Goal: Entertainment & Leisure: Consume media (video, audio)

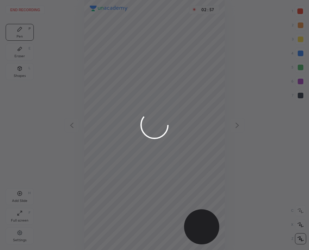
scroll to position [250, 196]
drag, startPoint x: 163, startPoint y: 127, endPoint x: 155, endPoint y: 102, distance: 26.6
click at [152, 107] on div at bounding box center [154, 125] width 309 height 250
click at [26, 7] on div at bounding box center [154, 125] width 309 height 250
click at [28, 7] on div at bounding box center [154, 125] width 309 height 250
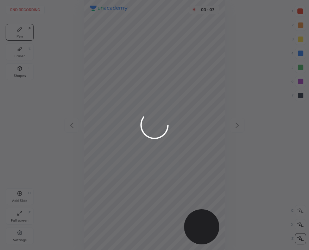
click at [30, 7] on div at bounding box center [154, 125] width 309 height 250
click at [31, 7] on div at bounding box center [154, 125] width 309 height 250
click at [19, 50] on div at bounding box center [154, 125] width 309 height 250
click at [20, 56] on div at bounding box center [154, 125] width 309 height 250
drag, startPoint x: 22, startPoint y: 62, endPoint x: 30, endPoint y: 15, distance: 47.4
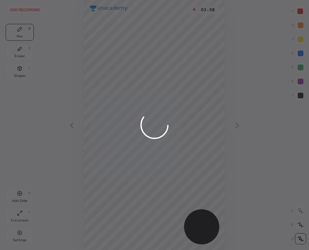
click at [21, 59] on div at bounding box center [154, 125] width 309 height 250
click at [28, 14] on div at bounding box center [154, 125] width 309 height 250
click at [33, 9] on div at bounding box center [154, 125] width 309 height 250
click at [27, 15] on div at bounding box center [154, 125] width 309 height 250
click at [29, 16] on div at bounding box center [154, 125] width 309 height 250
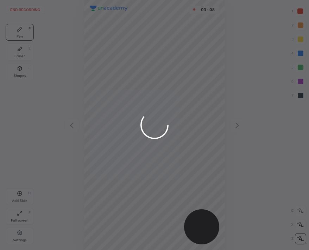
click at [29, 16] on div at bounding box center [154, 125] width 309 height 250
click at [128, 106] on div at bounding box center [154, 125] width 309 height 250
